Goal: Task Accomplishment & Management: Manage account settings

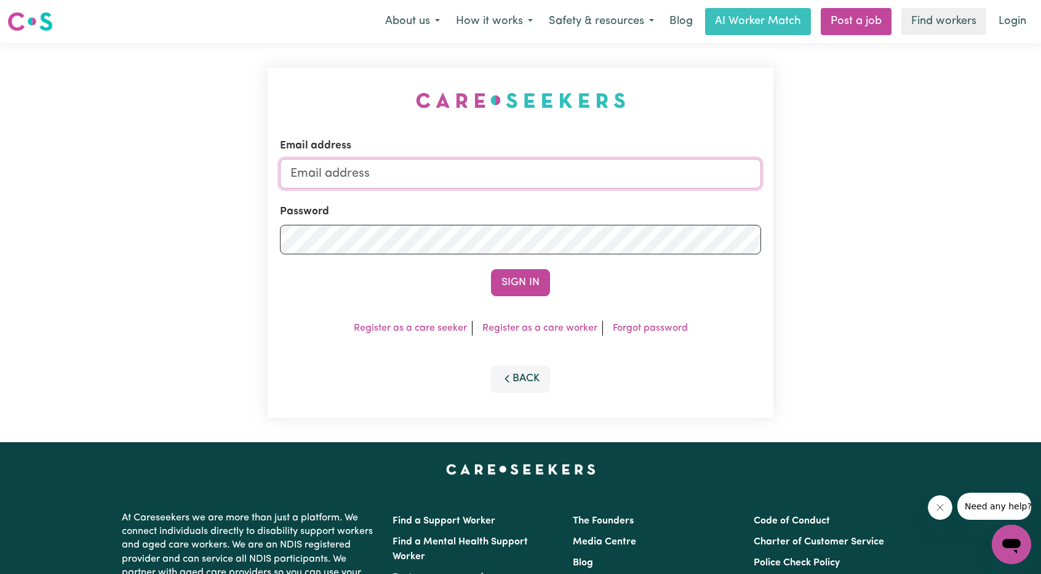
click at [400, 173] on input "Email address" at bounding box center [520, 174] width 481 height 30
drag, startPoint x: 353, startPoint y: 177, endPoint x: 556, endPoint y: 197, distance: 203.5
click at [556, 197] on form "Email address [EMAIL_ADDRESS][PERSON_NAME][DOMAIN_NAME] Password Sign In" at bounding box center [520, 217] width 481 height 158
type input "[EMAIL_ADDRESS][DOMAIN_NAME]"
click at [515, 280] on button "Sign In" at bounding box center [520, 282] width 59 height 27
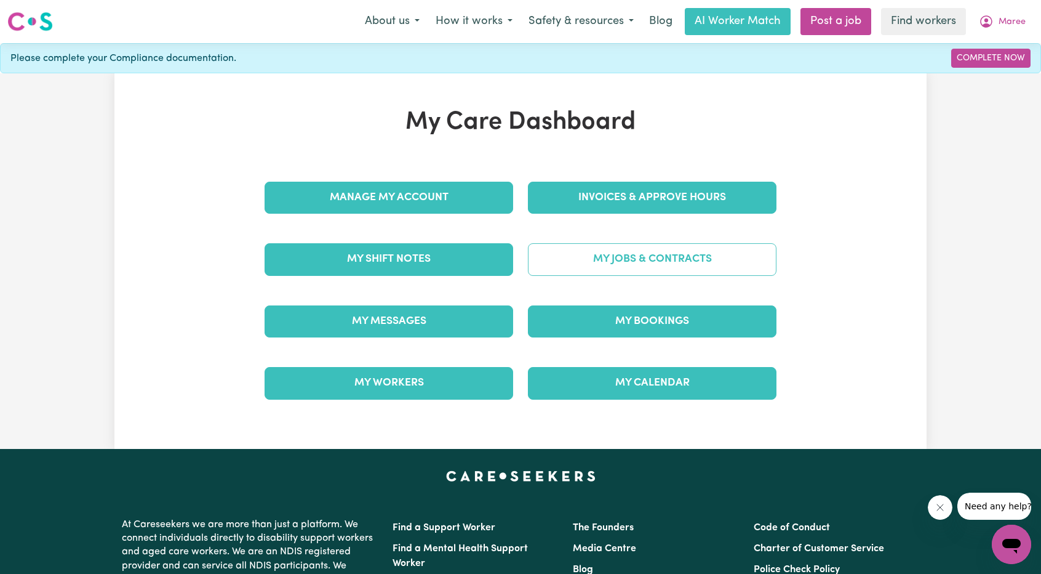
click at [600, 247] on link "My Jobs & Contracts" at bounding box center [652, 259] width 249 height 32
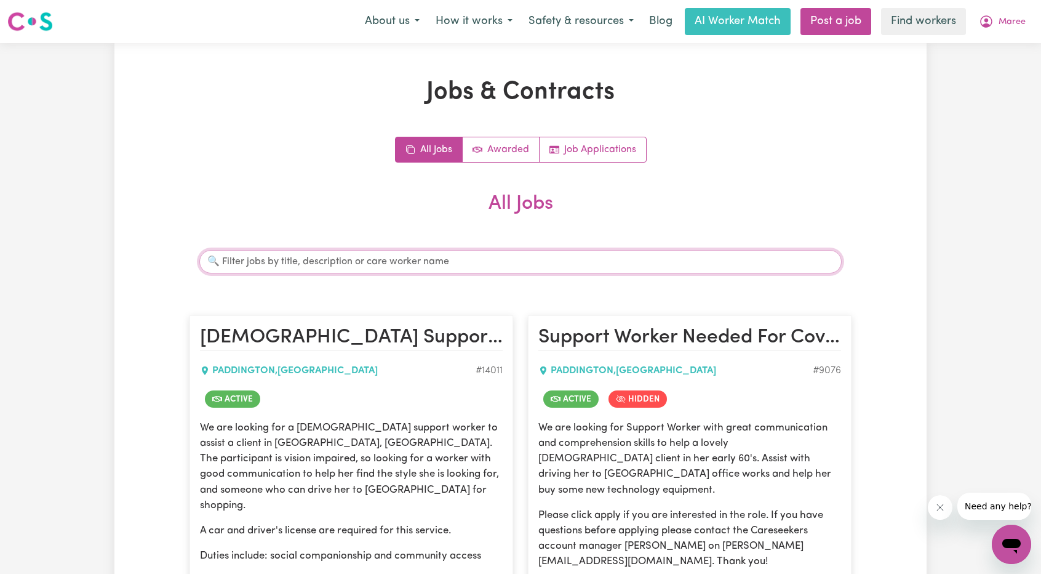
click at [374, 265] on input "Search jobs" at bounding box center [520, 261] width 643 height 23
type input "[PERSON_NAME]"
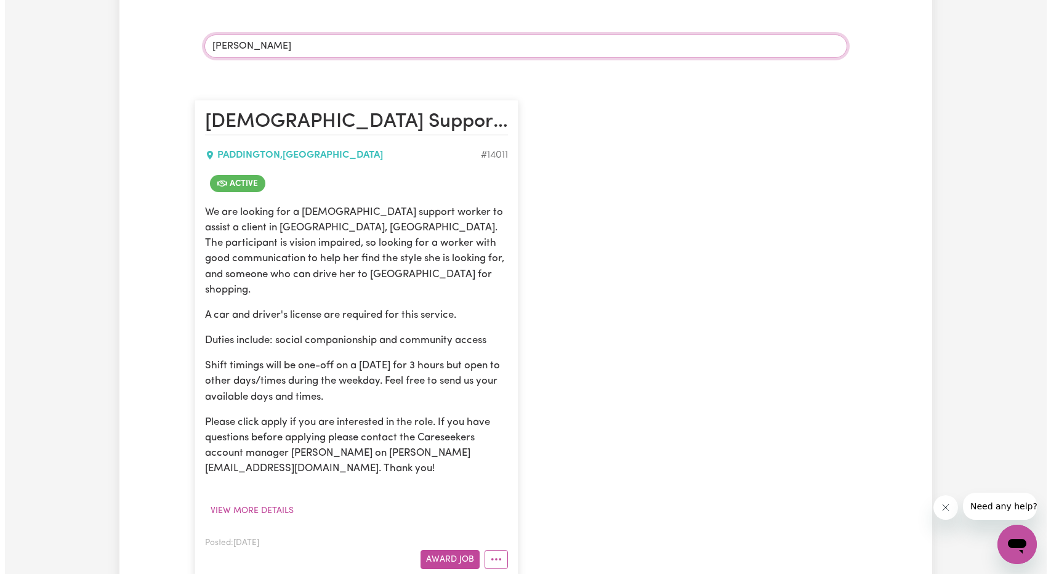
scroll to position [308, 0]
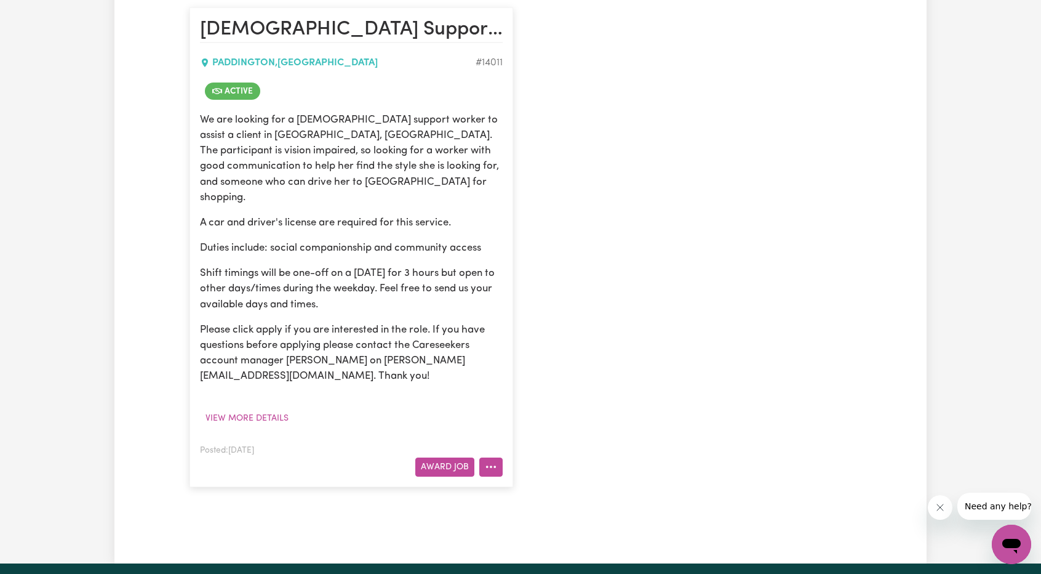
click at [489, 460] on icon "More options" at bounding box center [491, 466] width 12 height 12
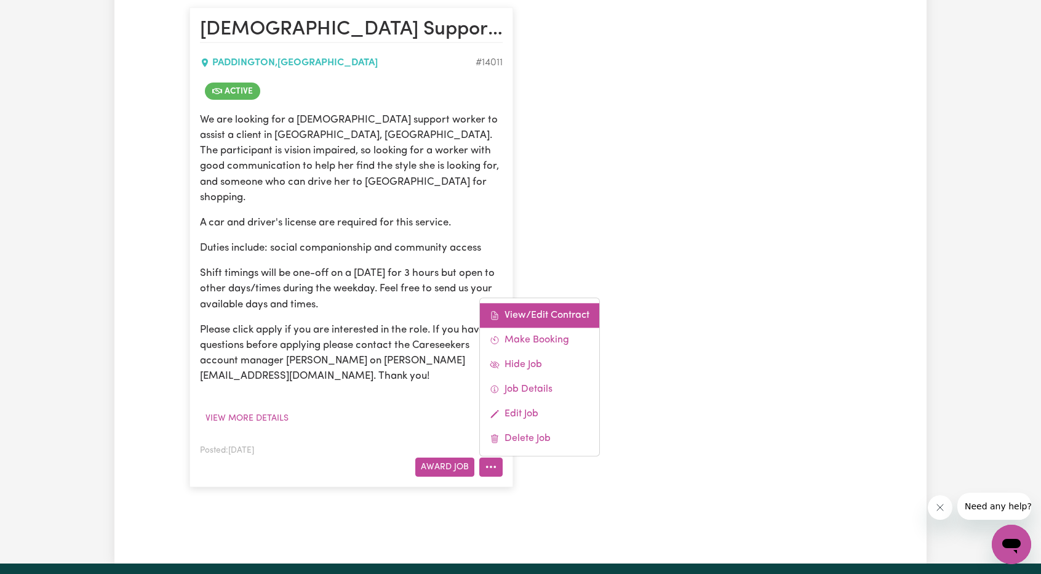
click at [534, 305] on link "View/Edit Contract" at bounding box center [539, 315] width 119 height 25
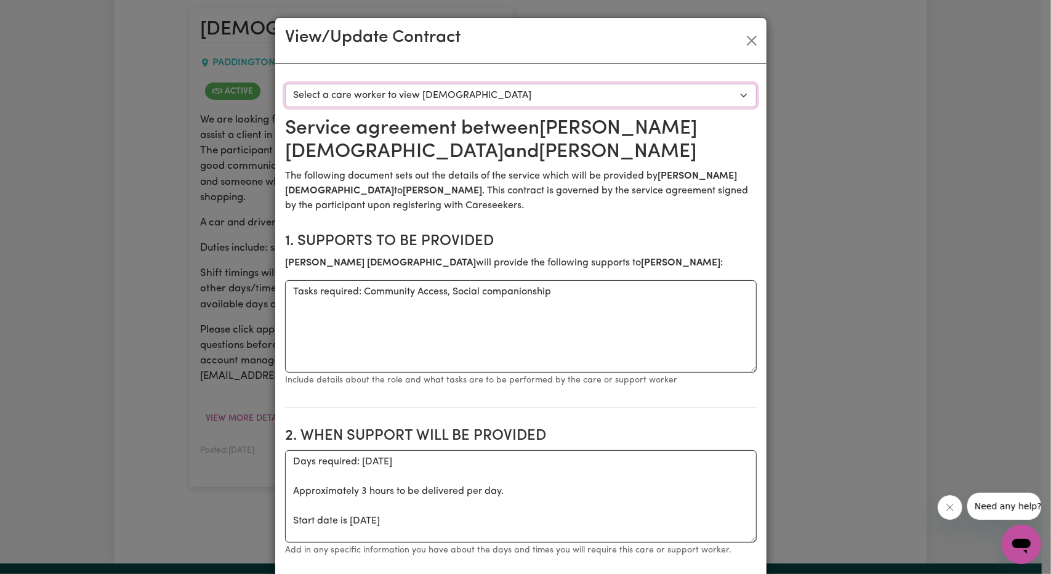
click at [433, 95] on select "Select a care worker to view [DEMOGRAPHIC_DATA] #10036 - [PERSON_NAME][DEMOGRAP…" at bounding box center [520, 95] width 471 height 23
select select "9648"
click at [285, 84] on select "Select a care worker to view [DEMOGRAPHIC_DATA] #10036 - [PERSON_NAME][DEMOGRAP…" at bounding box center [520, 95] width 471 height 23
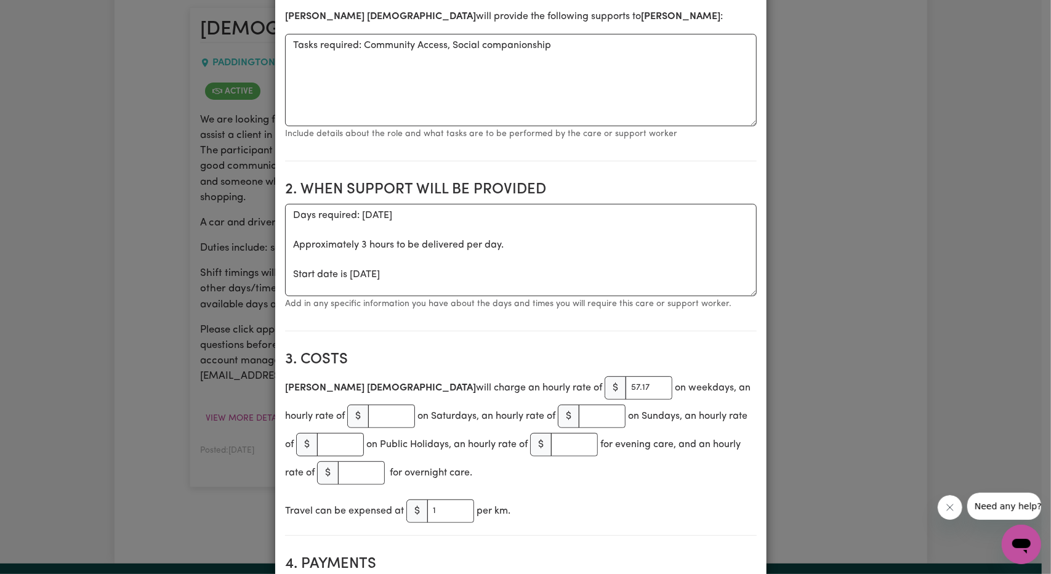
click at [782, 215] on div "View/Update Contract Select a contract to view Select a care worker to view [DE…" at bounding box center [525, 287] width 1051 height 574
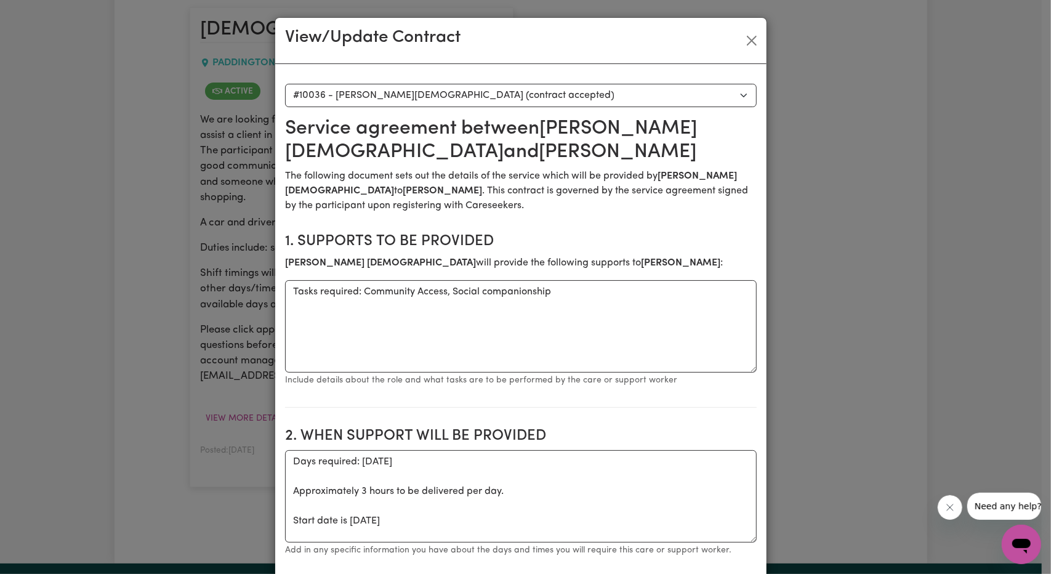
click at [769, 52] on div "View/Update Contract Select a contract to view Select a care worker to view [DE…" at bounding box center [525, 287] width 1051 height 574
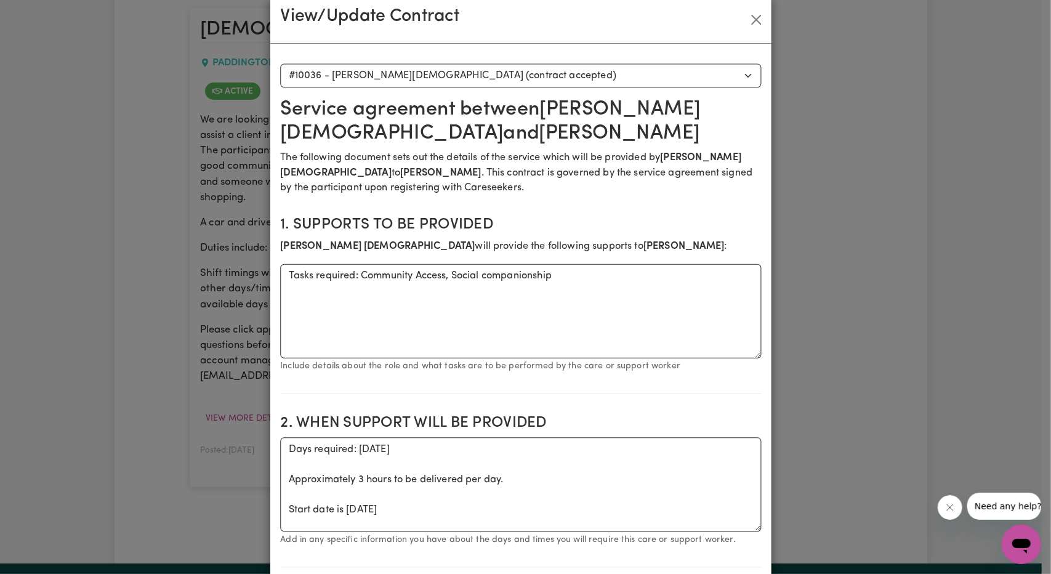
click at [748, 42] on div "View/Update Contract" at bounding box center [520, 19] width 501 height 47
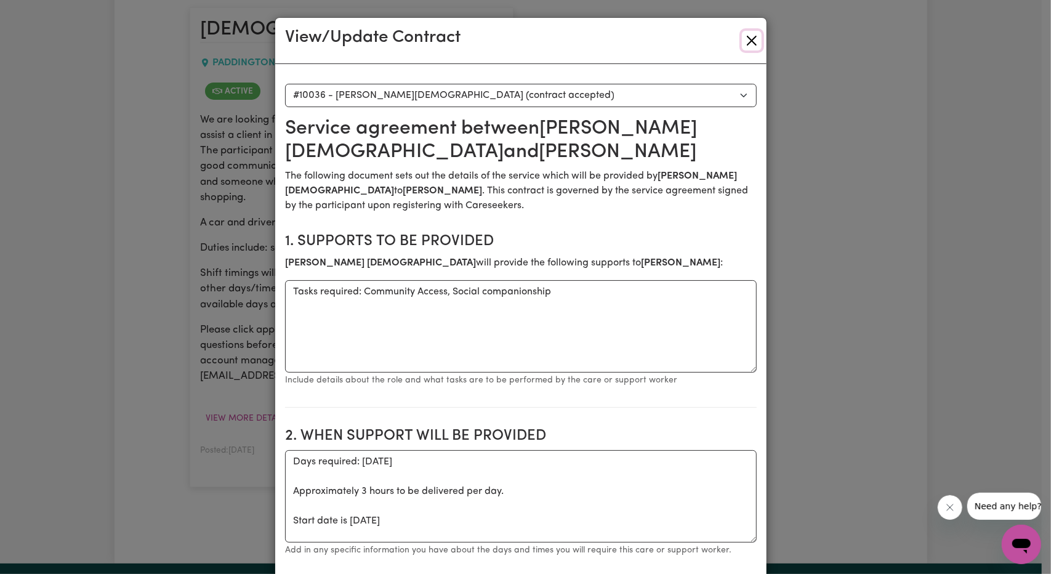
click at [748, 38] on button "Close" at bounding box center [752, 41] width 20 height 20
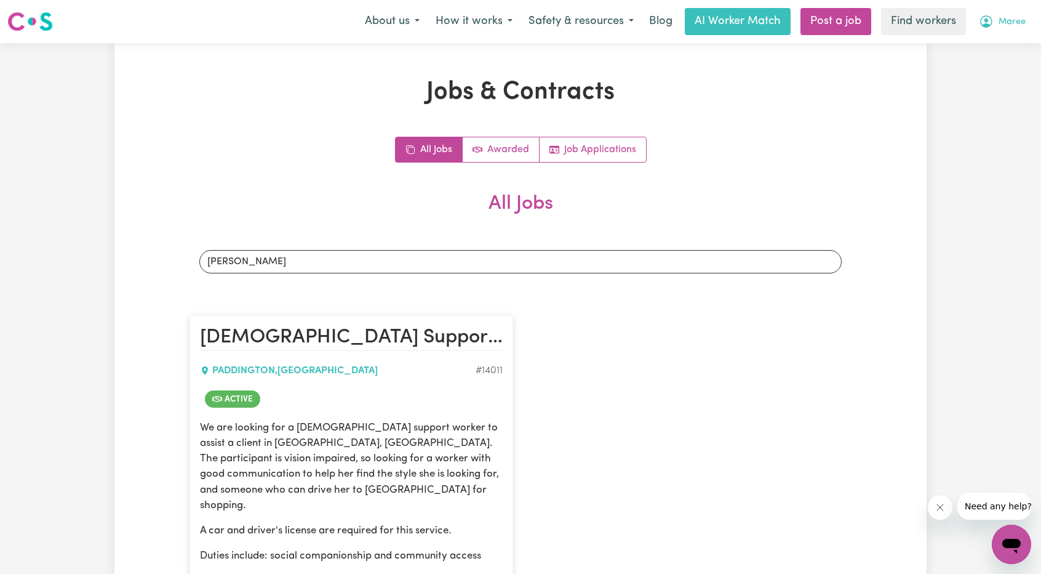
click at [1009, 9] on button "Maree" at bounding box center [1002, 22] width 63 height 26
click at [974, 78] on link "Logout" at bounding box center [984, 70] width 97 height 23
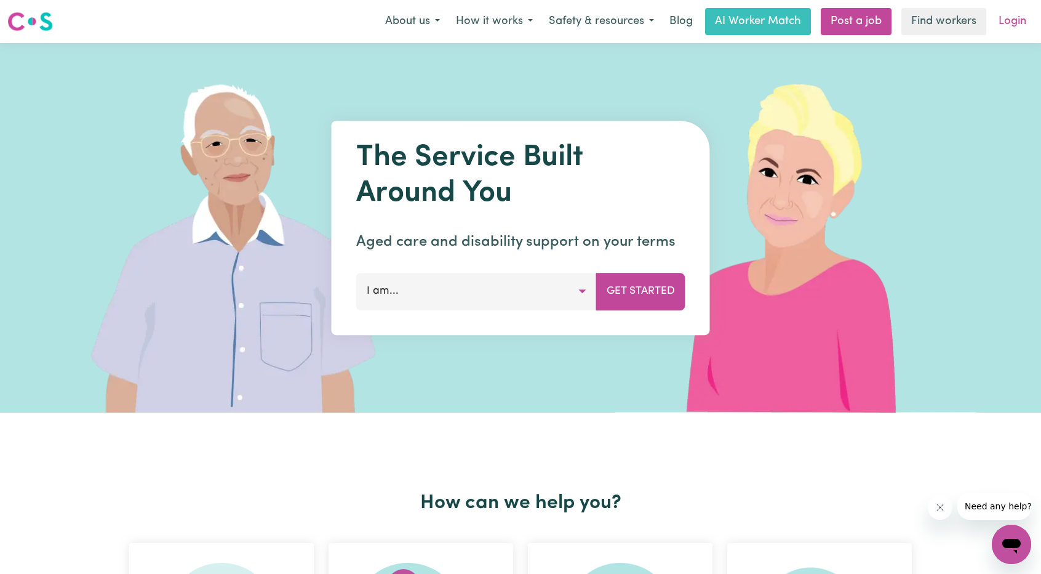
click at [1024, 25] on link "Login" at bounding box center [1013, 21] width 42 height 27
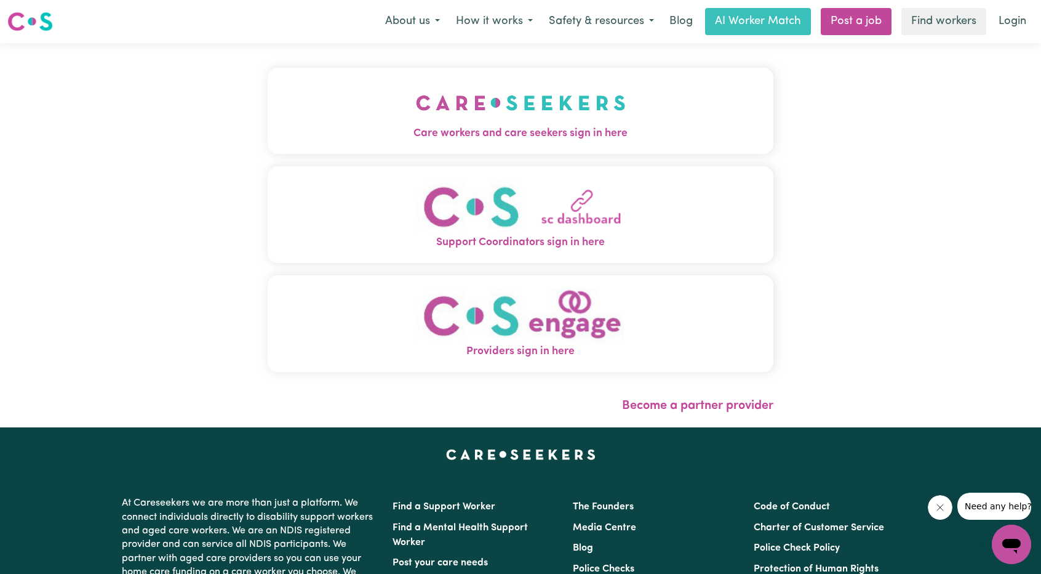
click at [544, 130] on span "Care workers and care seekers sign in here" at bounding box center [521, 134] width 506 height 16
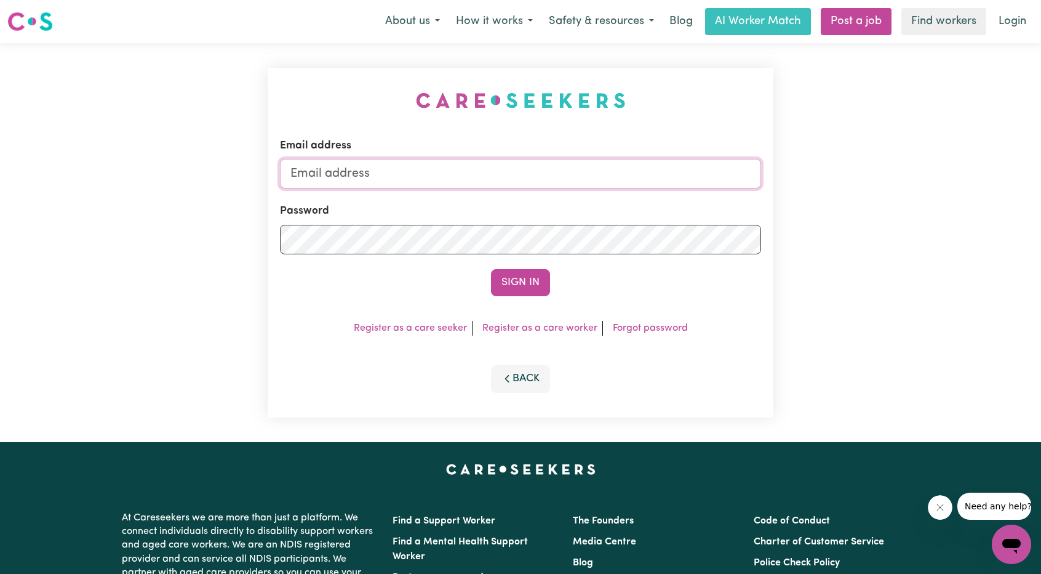
click at [470, 167] on input "Email address" at bounding box center [520, 174] width 481 height 30
drag, startPoint x: 357, startPoint y: 175, endPoint x: 620, endPoint y: 196, distance: 264.3
click at [612, 195] on form "Email address [EMAIL_ADDRESS][PERSON_NAME][DOMAIN_NAME] Password Sign In" at bounding box center [520, 217] width 481 height 158
type input "superuser~[EMAIL_ADDRESS][DOMAIN_NAME]"
click at [521, 274] on button "Sign In" at bounding box center [520, 282] width 59 height 27
